Goal: Manage account settings

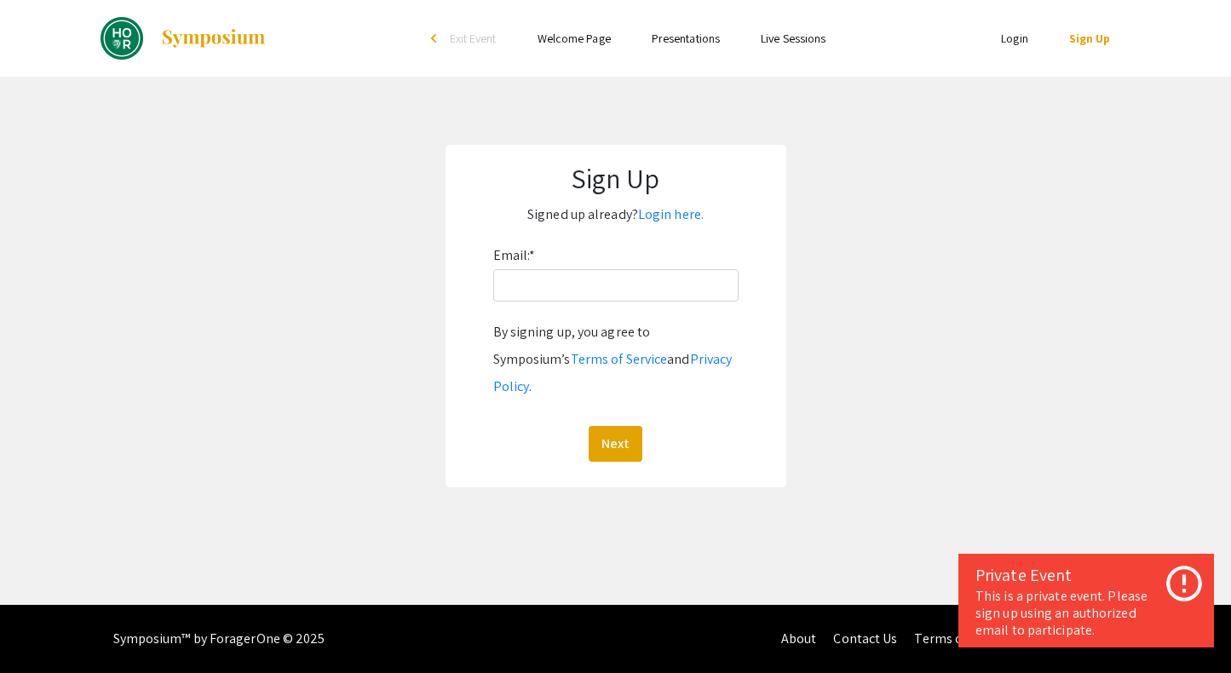
click at [581, 302] on div "Email: * By signing up, you agree to Symposium’s Terms of Service and Privacy P…" at bounding box center [615, 352] width 245 height 220
click at [674, 212] on link "Login here." at bounding box center [671, 214] width 66 height 18
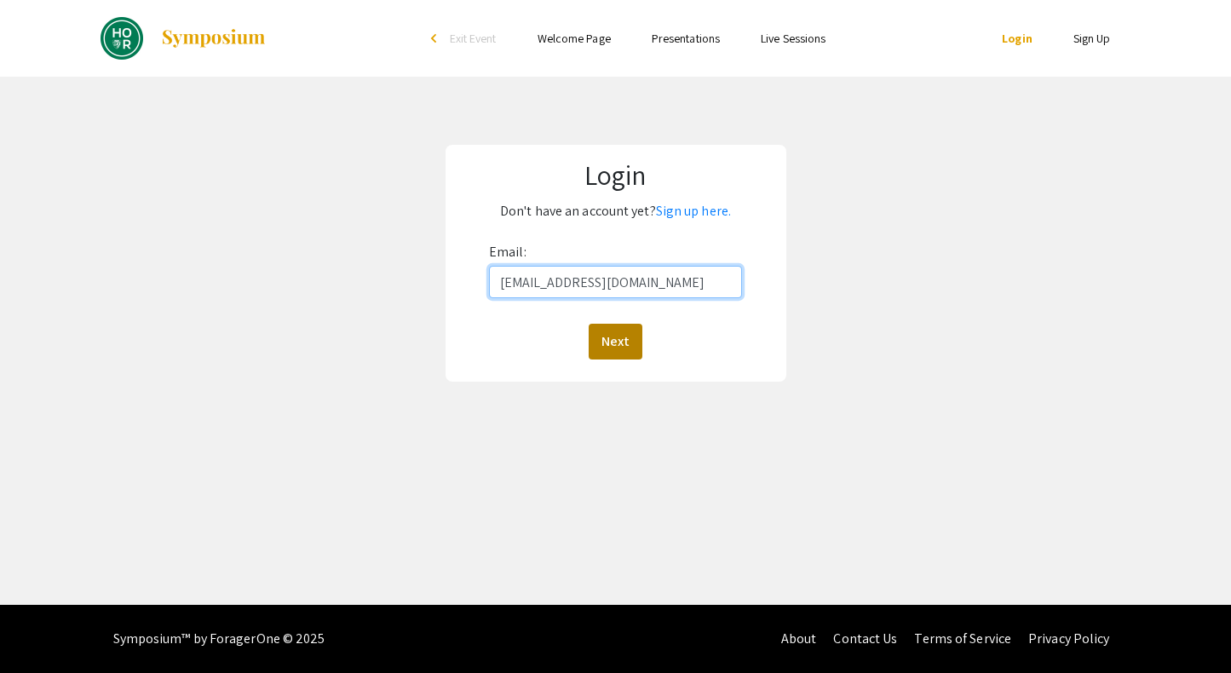
type input "[EMAIL_ADDRESS][DOMAIN_NAME]"
click at [616, 340] on button "Next" at bounding box center [616, 342] width 54 height 36
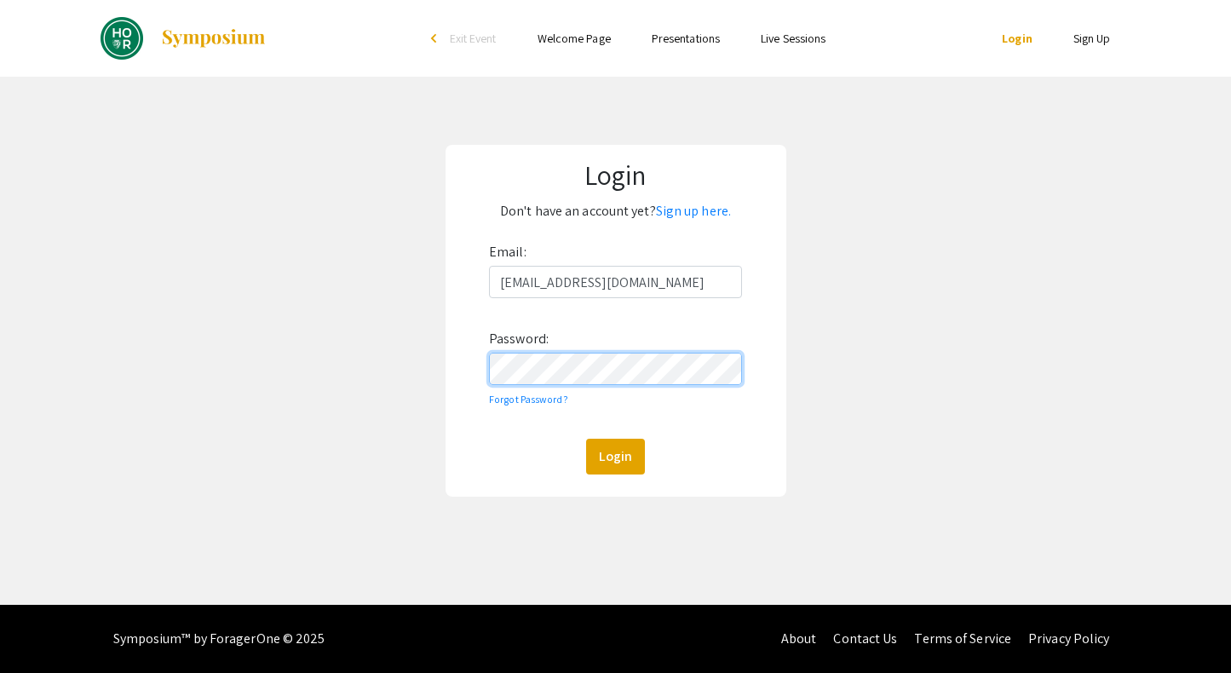
click at [615, 456] on button "Login" at bounding box center [615, 457] width 59 height 36
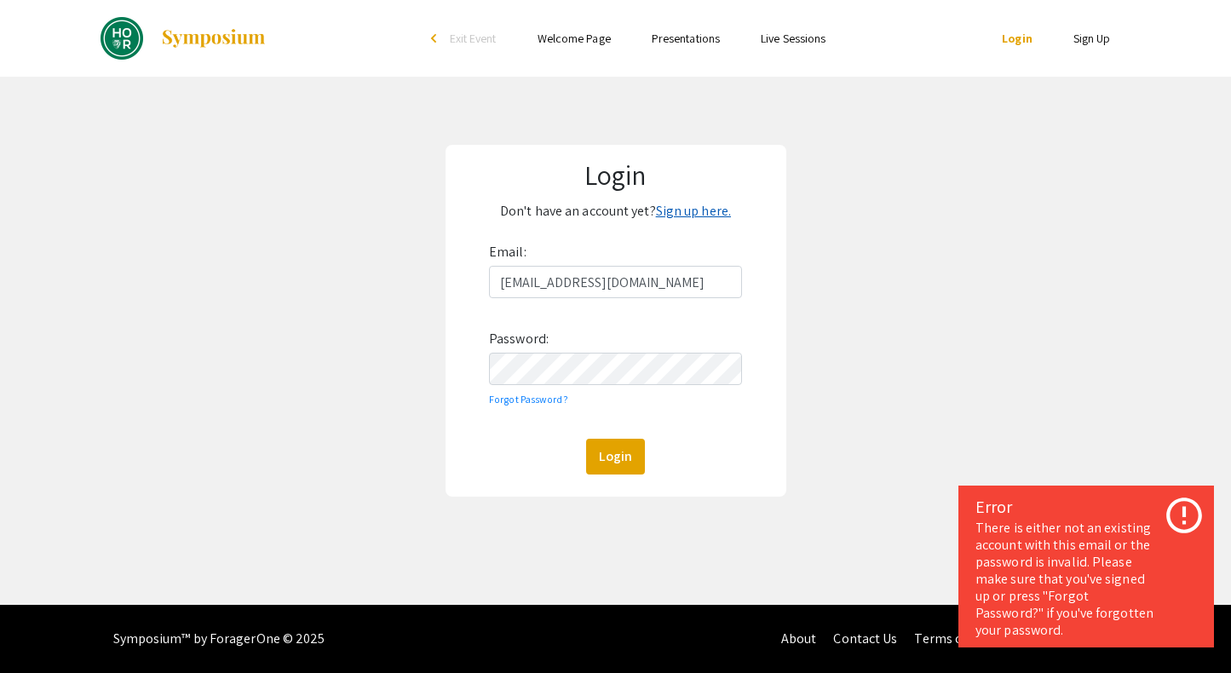
click at [709, 211] on link "Sign up here." at bounding box center [693, 211] width 75 height 18
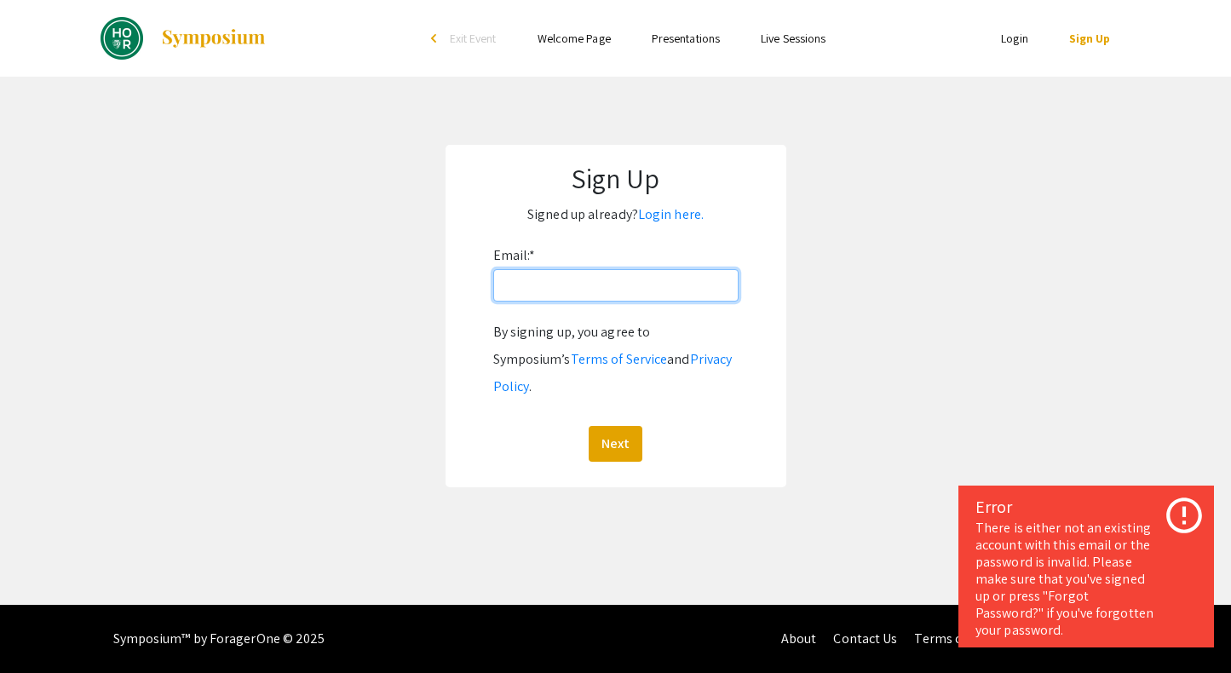
click at [582, 292] on input "Email: *" at bounding box center [615, 285] width 245 height 32
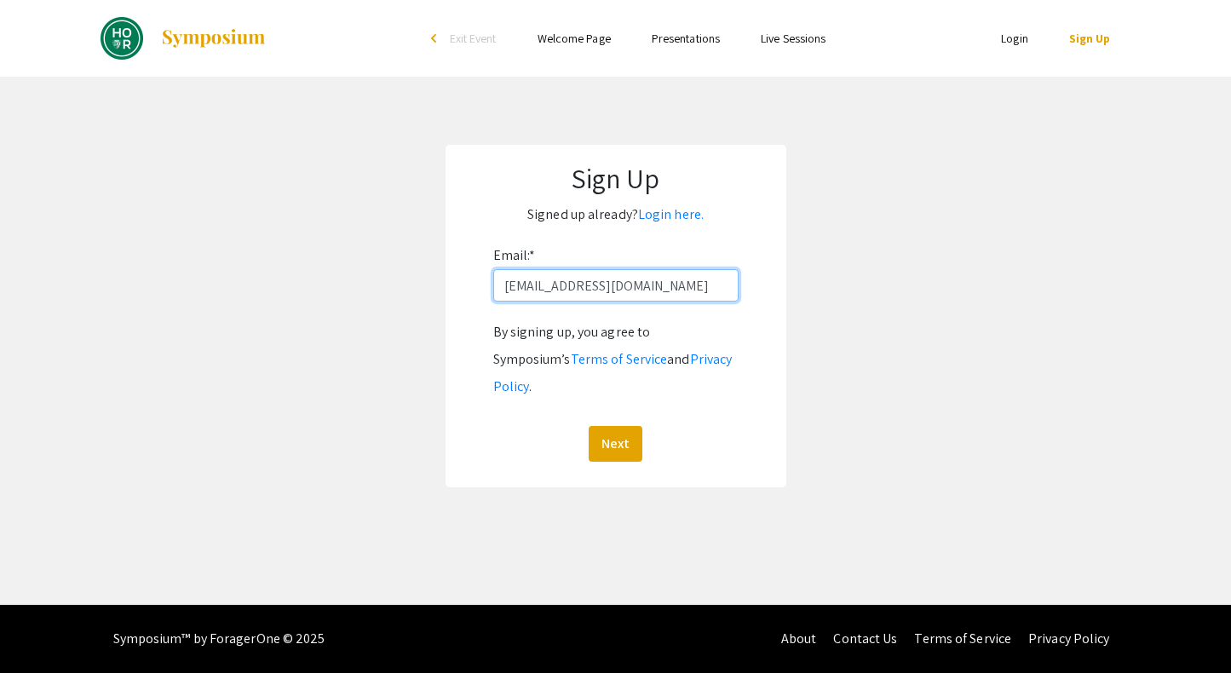
type input "[EMAIL_ADDRESS][DOMAIN_NAME]"
click at [615, 426] on button "Next" at bounding box center [616, 444] width 54 height 36
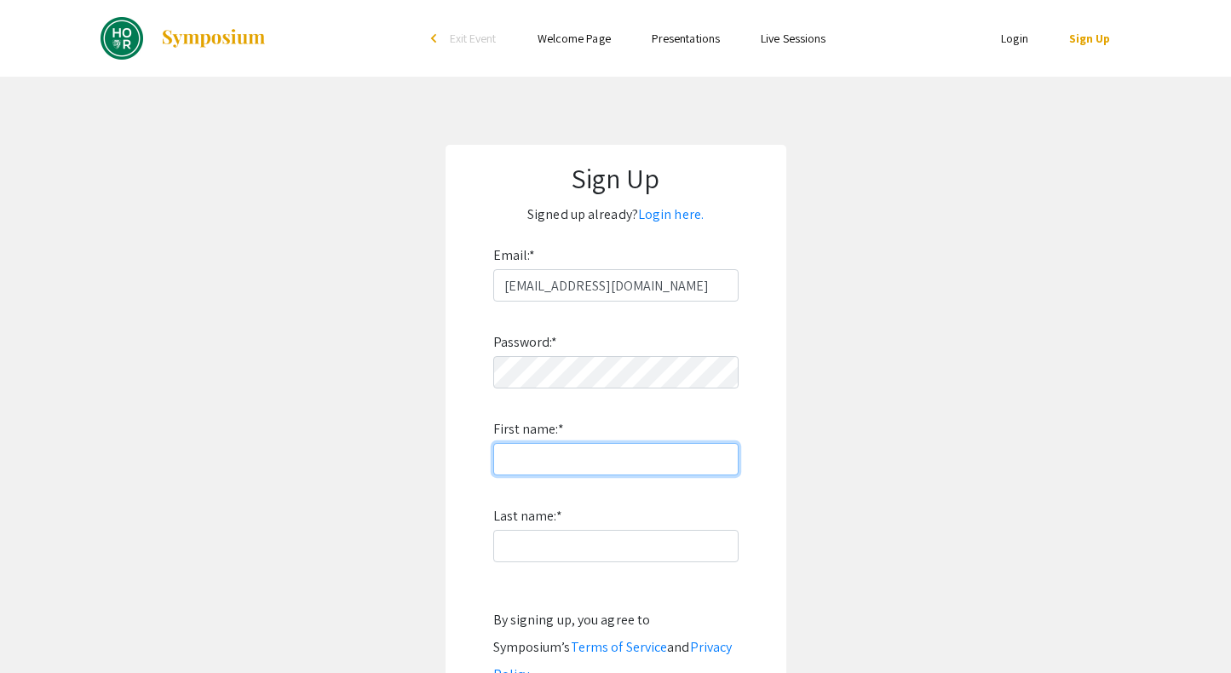
click at [577, 452] on input "First name: *" at bounding box center [615, 459] width 245 height 32
type input "@"
type input "Crystal"
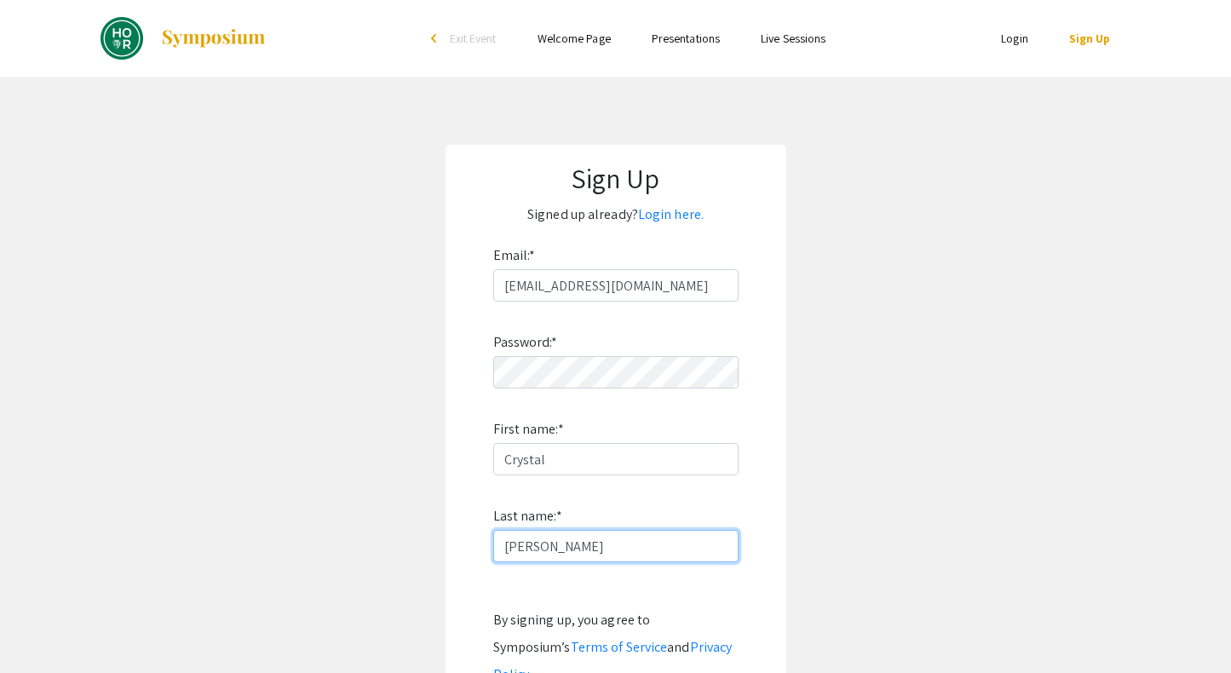
type input "[PERSON_NAME]"
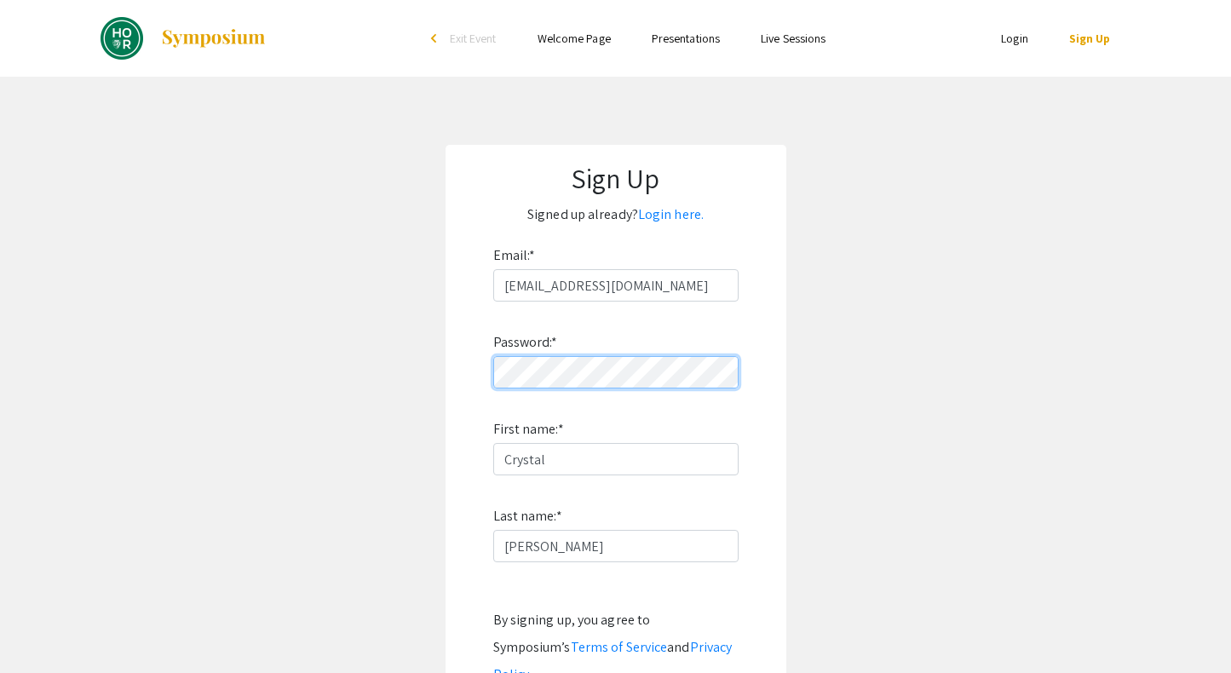
click at [470, 376] on form "Email: * [EMAIL_ADDRESS][DOMAIN_NAME] Password: * First name: * [PERSON_NAME] L…" at bounding box center [615, 496] width 307 height 508
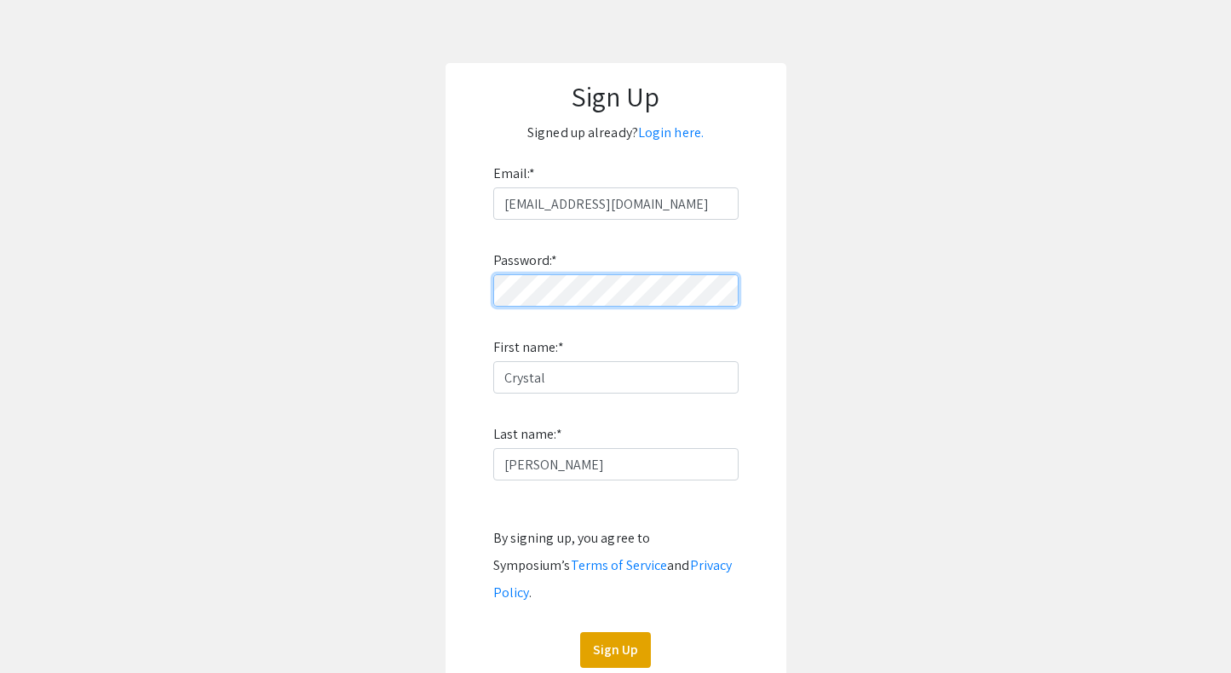
scroll to position [83, 0]
click at [599, 631] on button "Sign Up" at bounding box center [615, 649] width 71 height 36
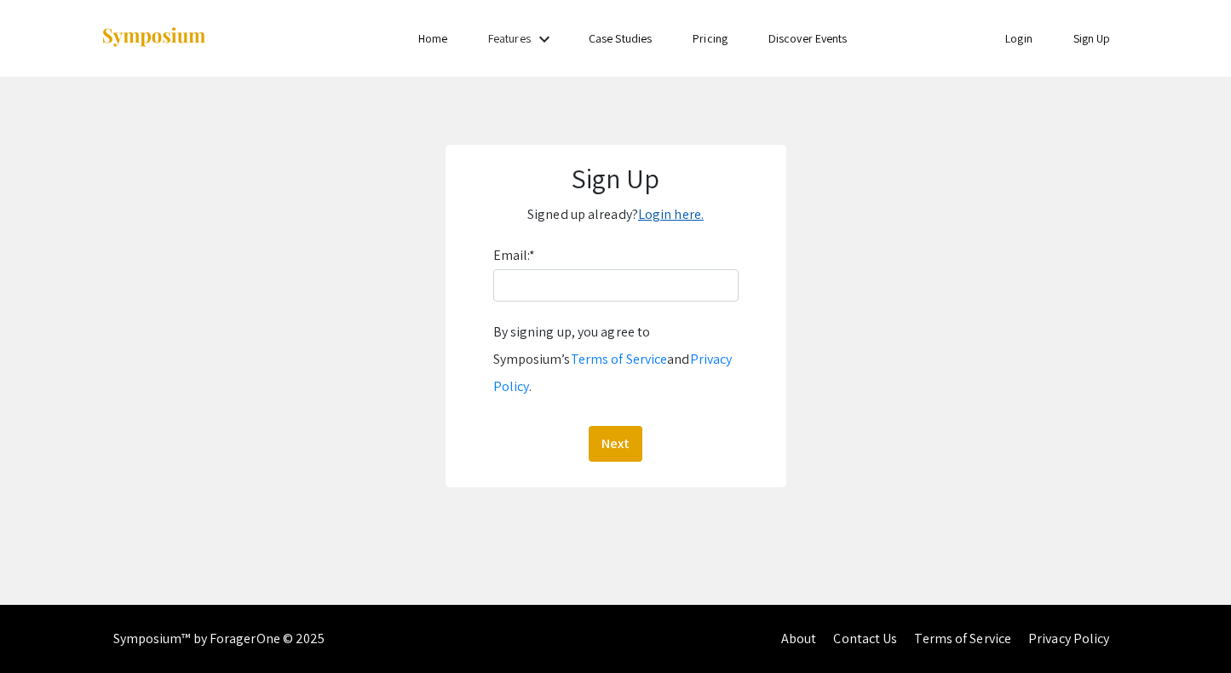
click at [694, 208] on link "Login here." at bounding box center [671, 214] width 66 height 18
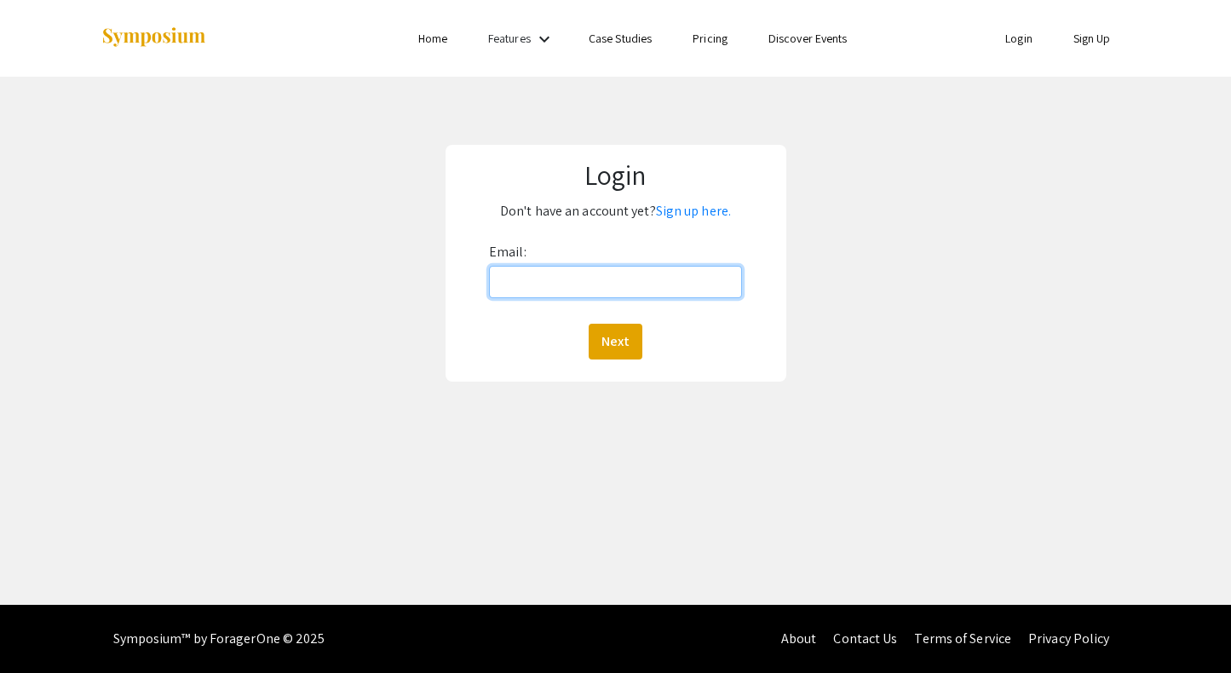
type input "[EMAIL_ADDRESS][DOMAIN_NAME]"
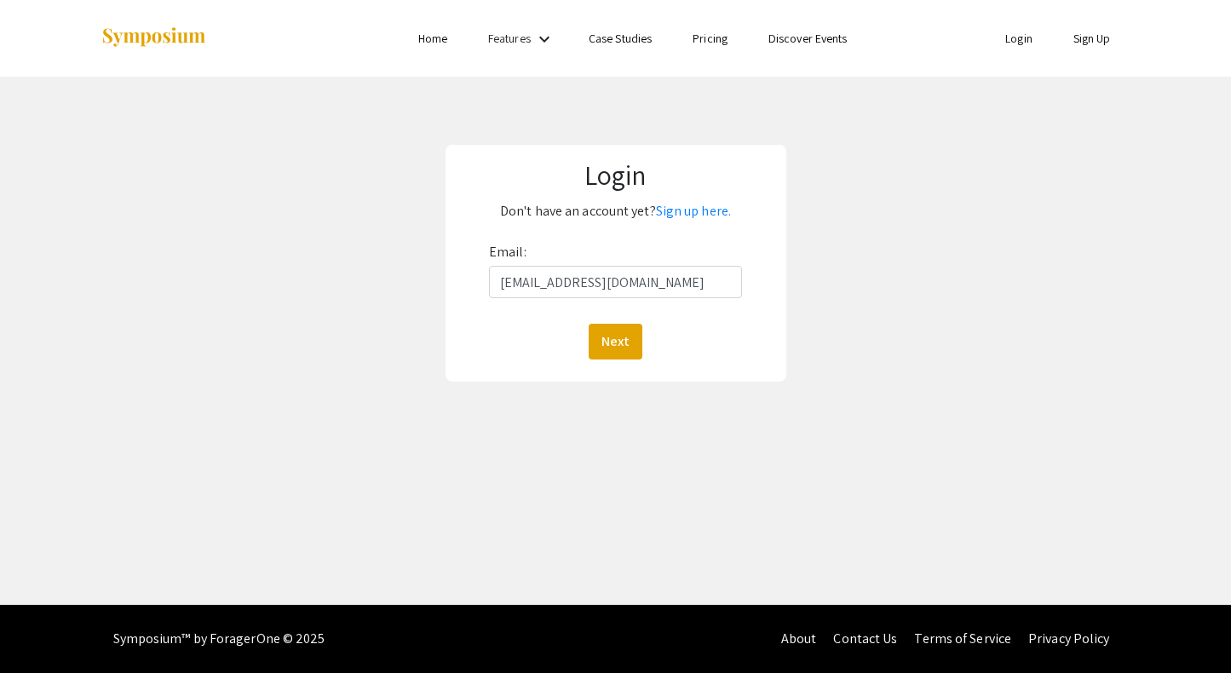
click at [615, 341] on button "Next" at bounding box center [616, 342] width 54 height 36
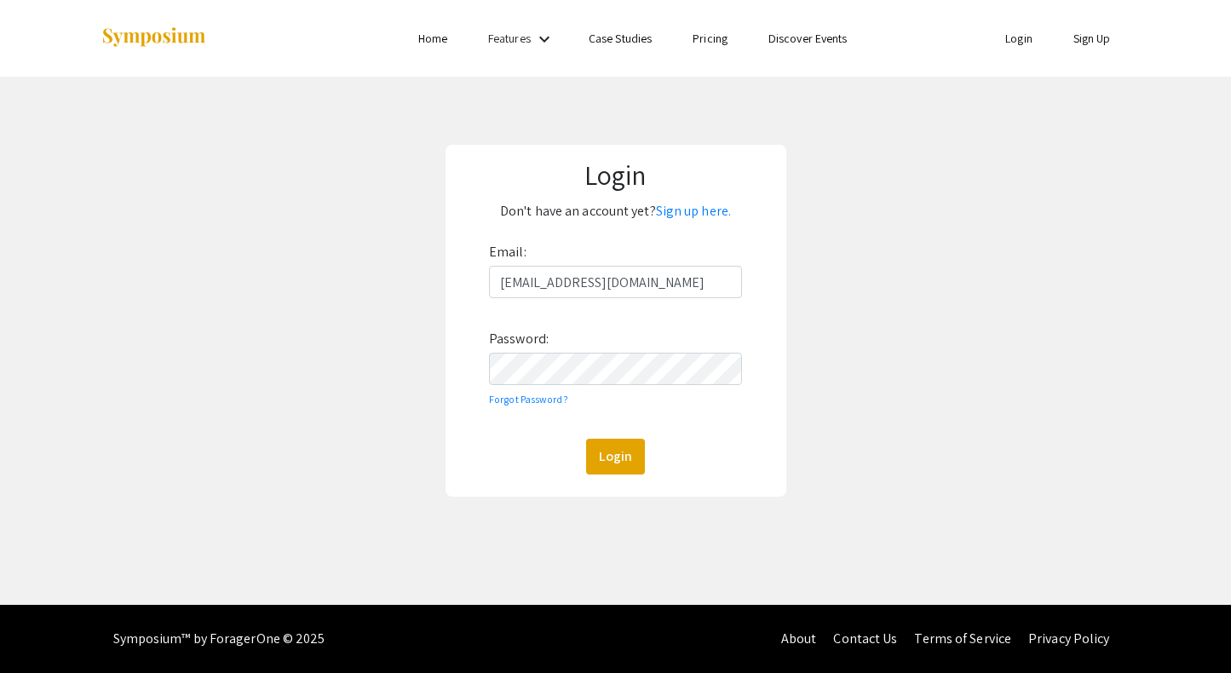
click at [615, 456] on button "Login" at bounding box center [615, 457] width 59 height 36
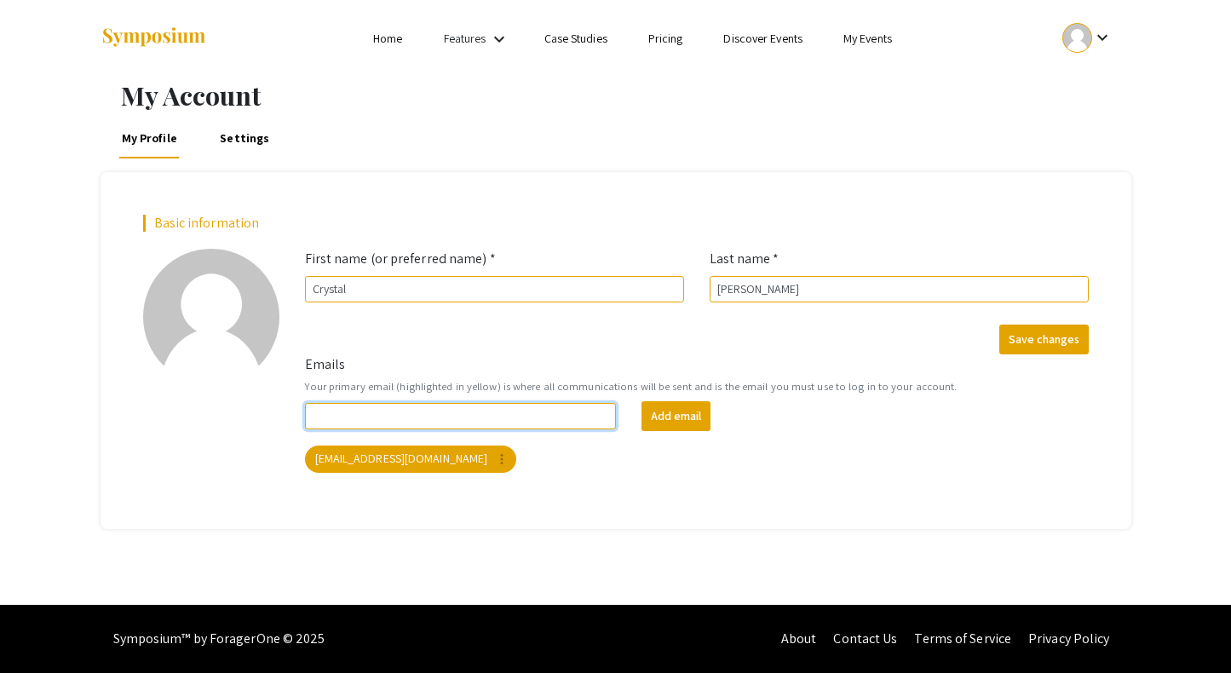
click at [491, 413] on input "Emails" at bounding box center [461, 416] width 312 height 26
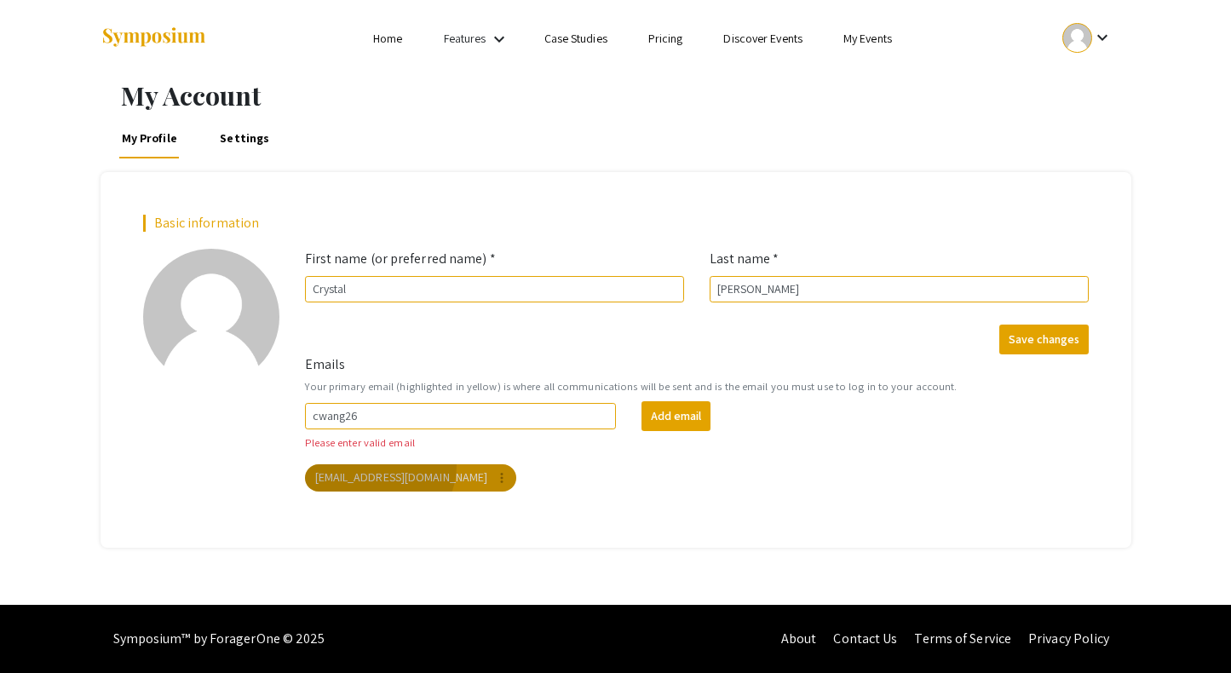
click at [378, 445] on div "cwang26 Add email Please enter valid email cwang260@jh.edu more_vert" at bounding box center [696, 446] width 809 height 90
click at [373, 428] on div "cwang26 Add email Please enter valid email cwang260@jh.edu more_vert" at bounding box center [696, 446] width 809 height 90
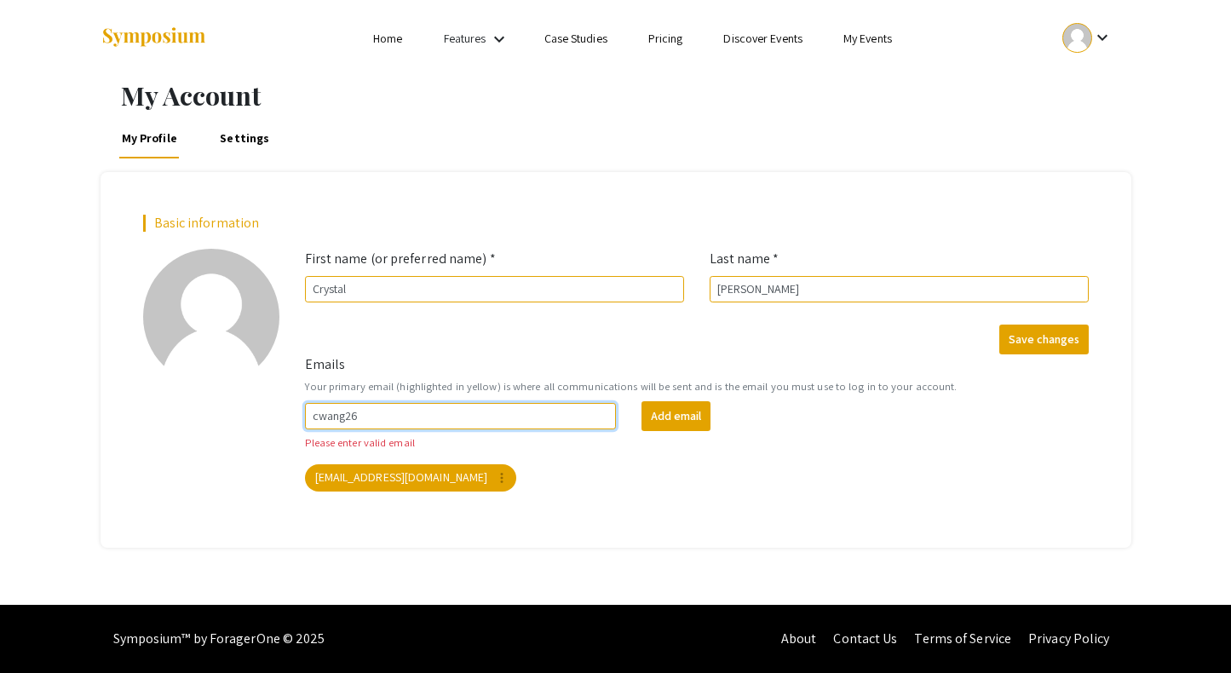
click at [368, 418] on input "cwang26" at bounding box center [461, 416] width 312 height 26
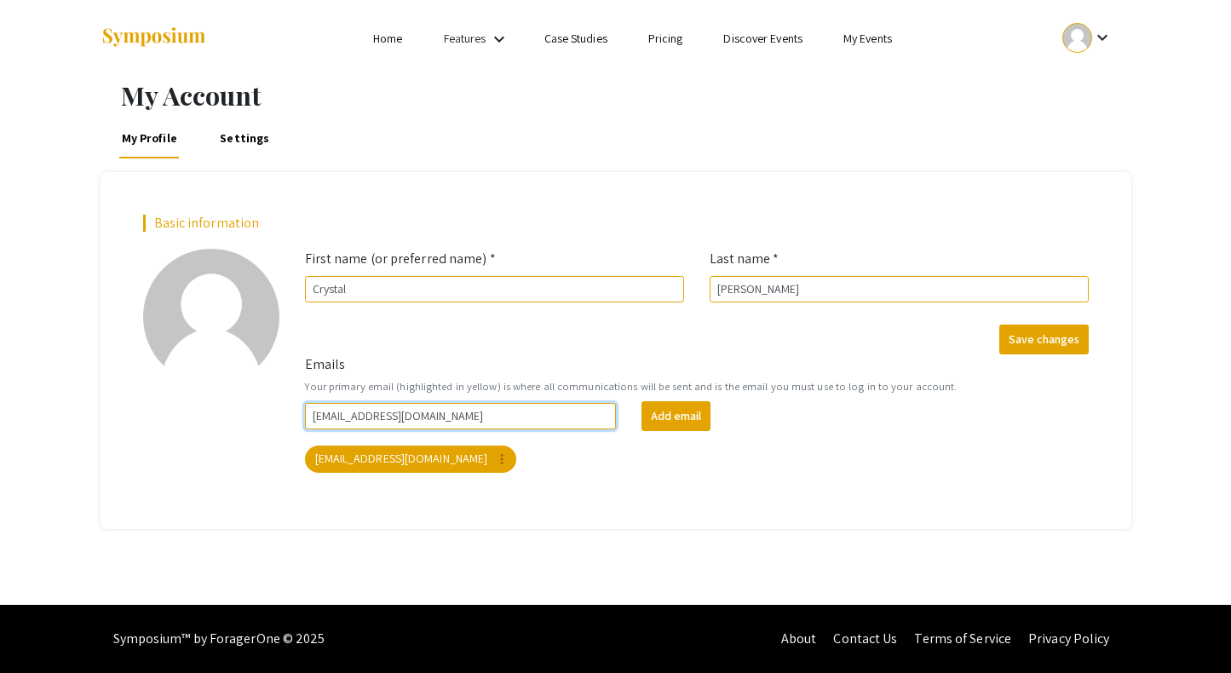
type input "[EMAIL_ADDRESS][DOMAIN_NAME]"
click at [505, 468] on div "cwang260@jh.edu more_vert" at bounding box center [697, 459] width 790 height 34
click at [701, 412] on button "Add email" at bounding box center [675, 416] width 69 height 30
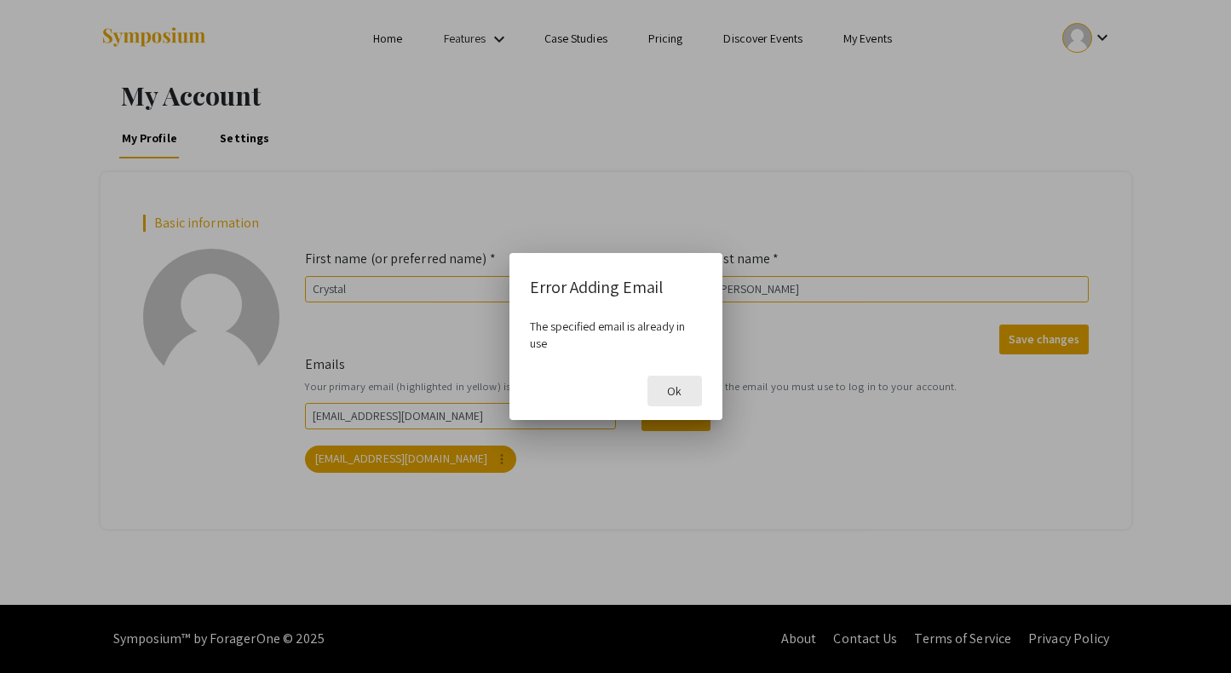
click at [681, 394] on span "Ok" at bounding box center [674, 390] width 14 height 15
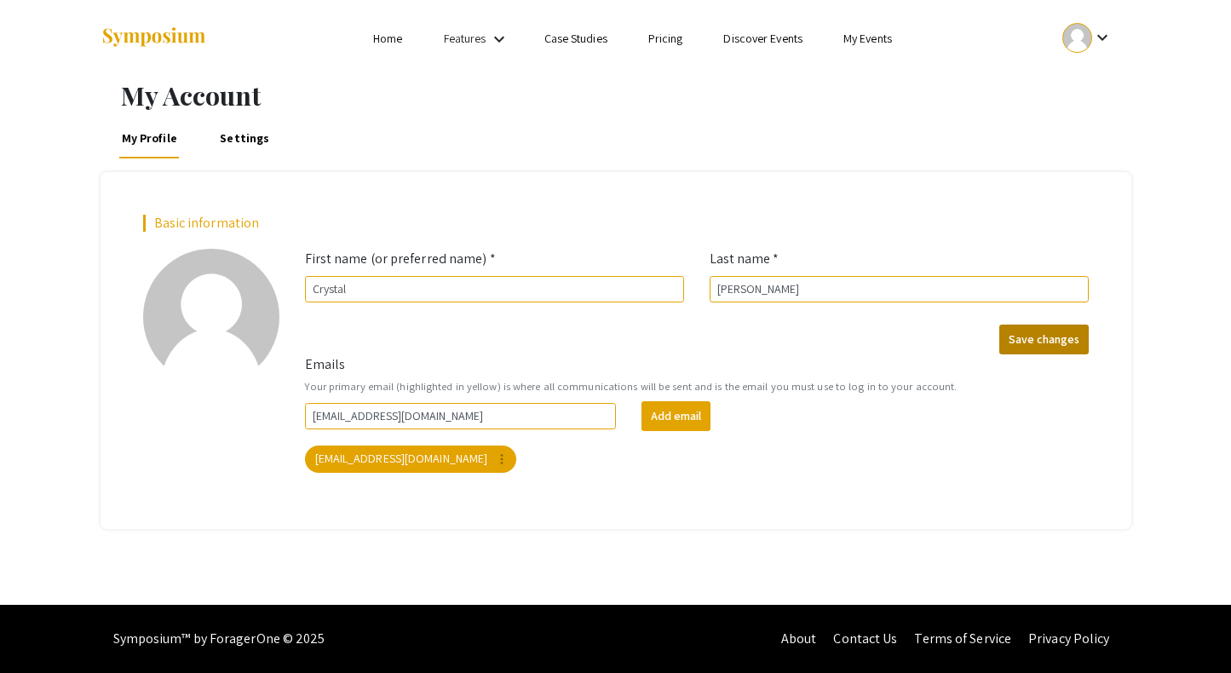
click at [1040, 330] on button "Save changes" at bounding box center [1043, 340] width 89 height 30
